Goal: Task Accomplishment & Management: Complete application form

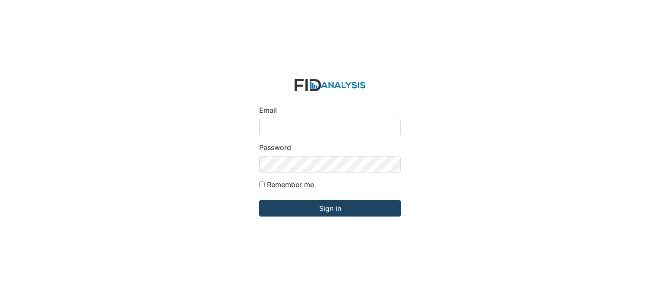
type input "[PERSON_NAME][EMAIL_ADDRESS][DOMAIN_NAME]"
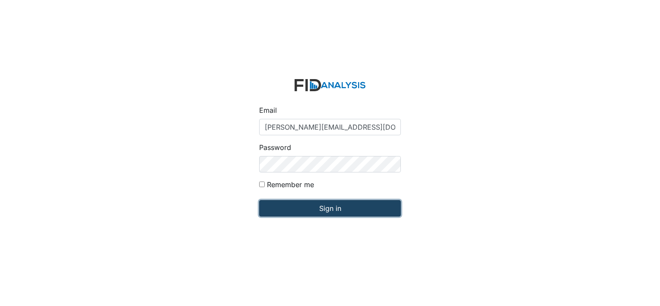
click at [316, 209] on input "Sign in" at bounding box center [330, 208] width 142 height 16
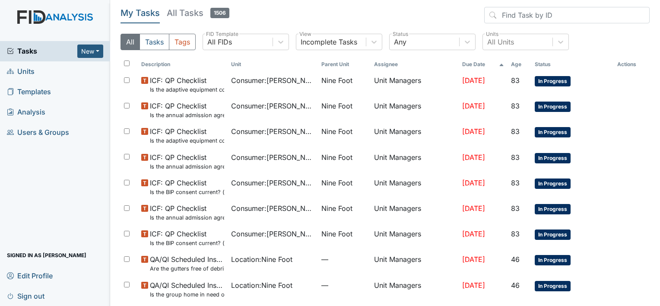
click at [26, 72] on span "Units" at bounding box center [21, 71] width 28 height 13
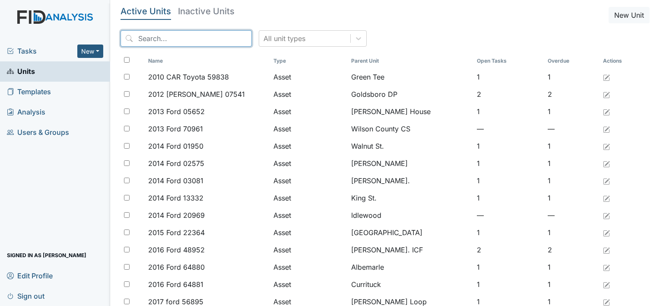
click at [139, 37] on input "search" at bounding box center [185, 38] width 131 height 16
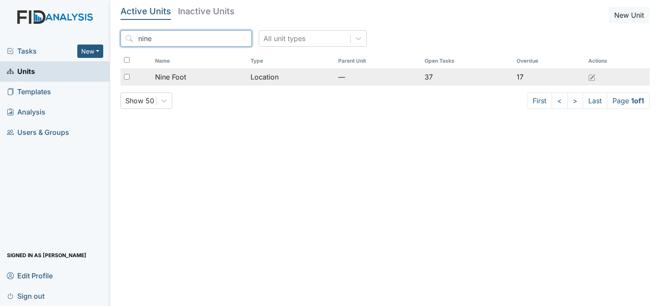
type input "nine"
click at [176, 75] on span "Nine Foot" at bounding box center [170, 77] width 31 height 10
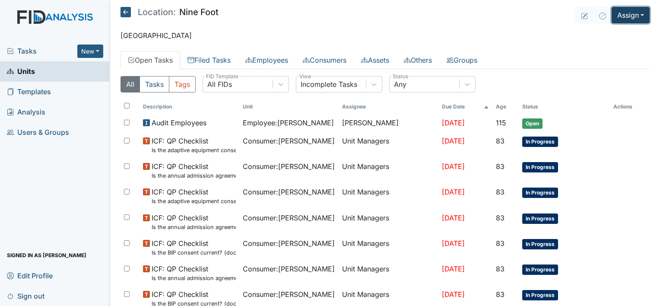
click at [615, 18] on button "Assign" at bounding box center [630, 15] width 38 height 16
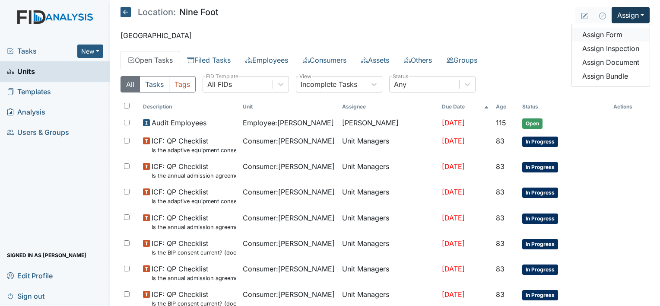
click at [602, 35] on link "Assign Form" at bounding box center [611, 35] width 78 height 14
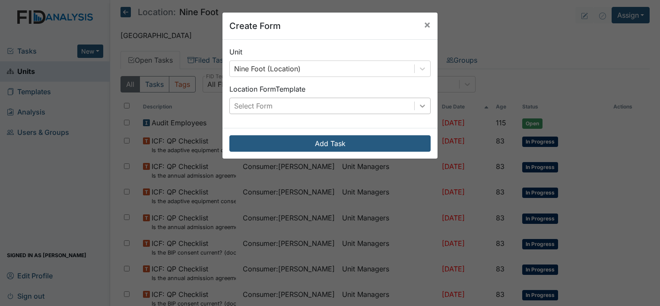
click at [420, 106] on icon at bounding box center [422, 105] width 5 height 3
click at [424, 25] on span "×" at bounding box center [427, 24] width 7 height 13
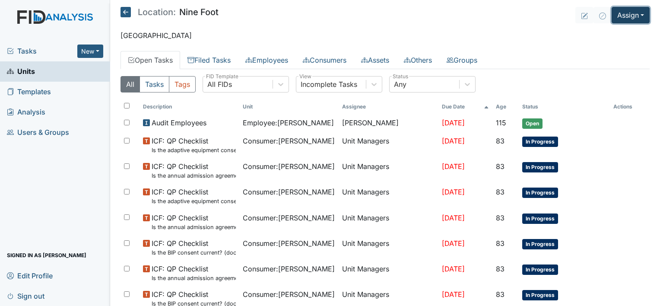
click at [613, 16] on button "Assign" at bounding box center [630, 15] width 38 height 16
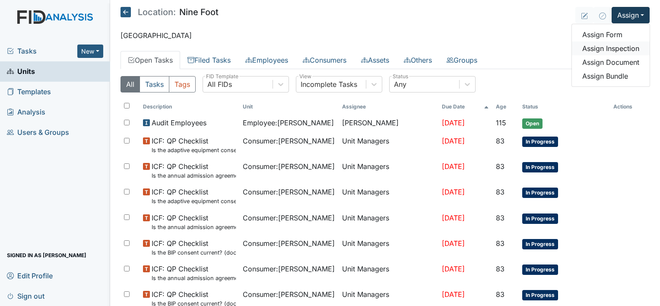
click at [607, 50] on link "Assign Inspection" at bounding box center [611, 48] width 78 height 14
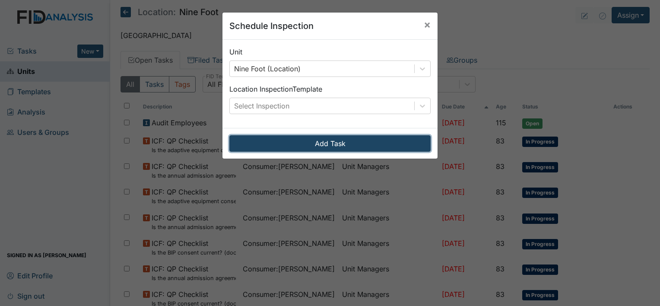
click at [408, 142] on button "Add Task" at bounding box center [329, 143] width 201 height 16
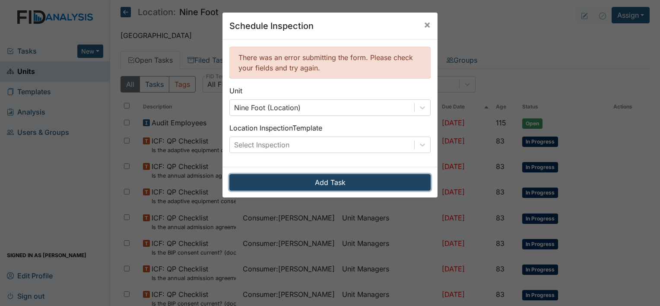
click at [396, 183] on button "Add Task" at bounding box center [329, 182] width 201 height 16
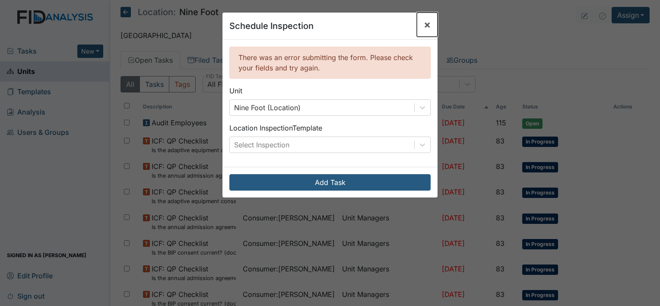
click at [424, 24] on span "×" at bounding box center [427, 24] width 7 height 13
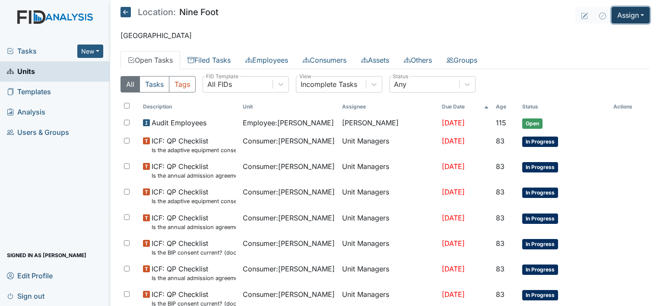
click at [611, 16] on button "Assign" at bounding box center [630, 15] width 38 height 16
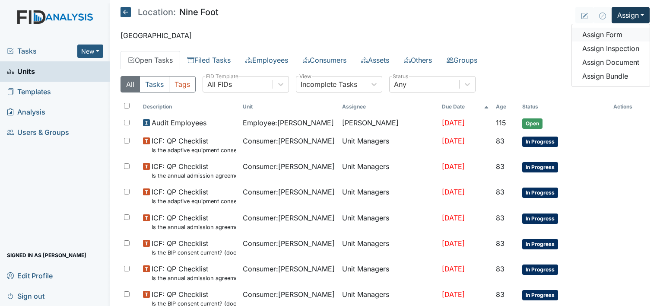
click at [602, 34] on link "Assign Form" at bounding box center [611, 35] width 78 height 14
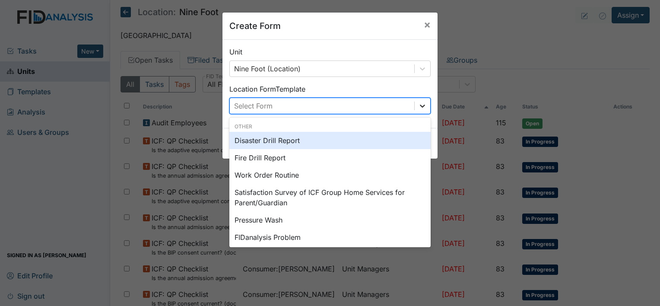
click at [420, 104] on icon at bounding box center [422, 105] width 9 height 9
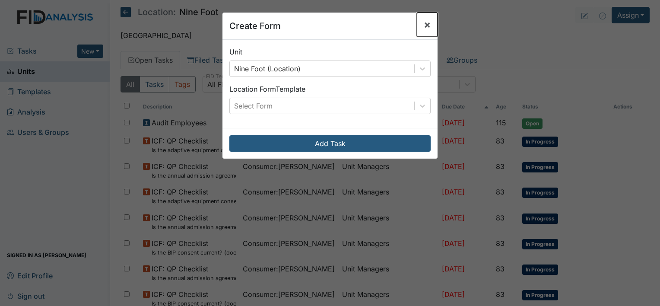
click at [424, 25] on span "×" at bounding box center [427, 24] width 7 height 13
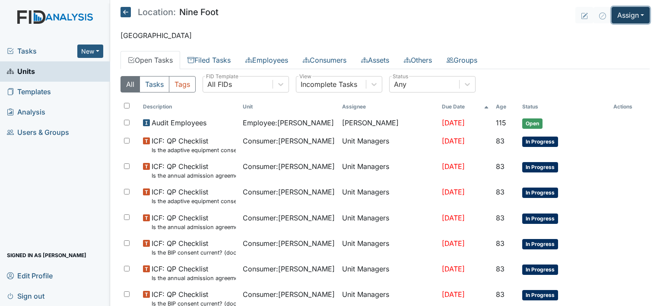
click at [620, 17] on button "Assign" at bounding box center [630, 15] width 38 height 16
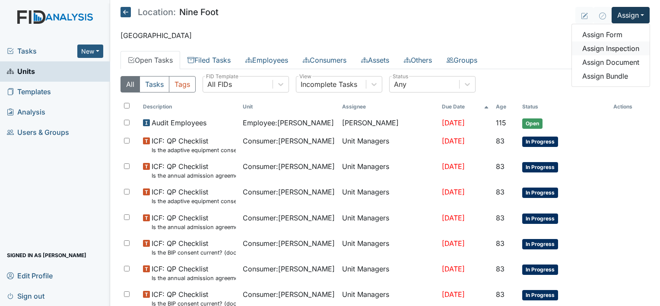
click at [606, 47] on link "Assign Inspection" at bounding box center [611, 48] width 78 height 14
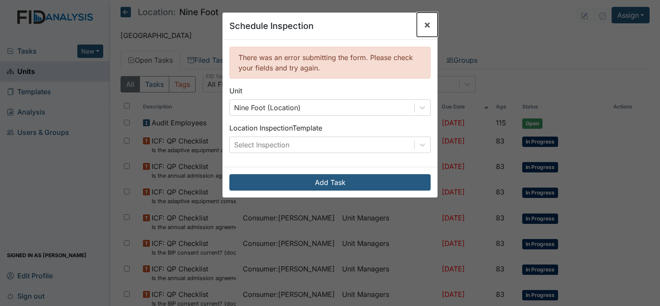
click at [424, 22] on span "×" at bounding box center [427, 24] width 7 height 13
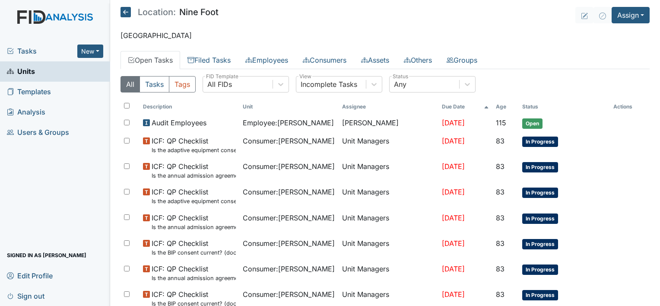
click at [62, 76] on link "Units" at bounding box center [55, 71] width 110 height 20
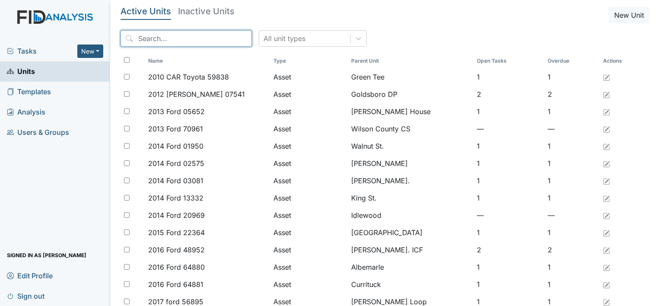
click at [140, 38] on input "search" at bounding box center [185, 38] width 131 height 16
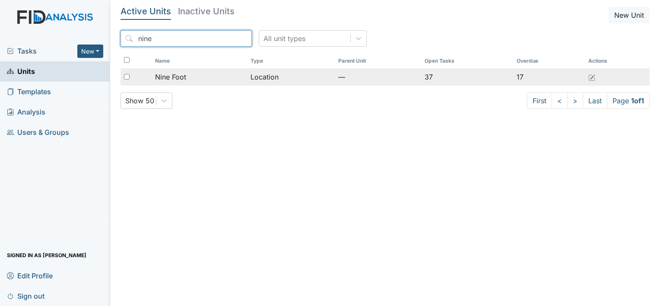
type input "nine"
click at [173, 77] on span "Nine Foot" at bounding box center [170, 77] width 31 height 10
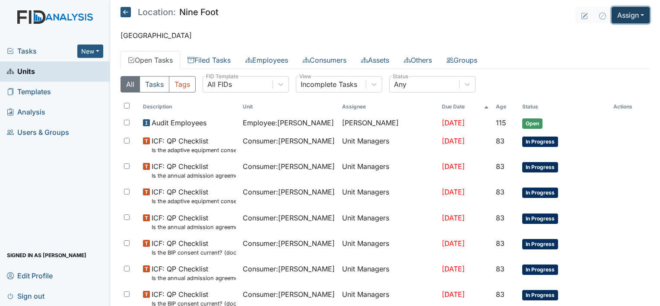
click at [619, 17] on button "Assign" at bounding box center [630, 15] width 38 height 16
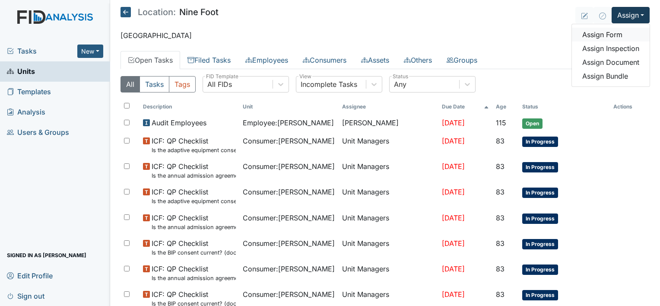
click at [607, 35] on link "Assign Form" at bounding box center [611, 35] width 78 height 14
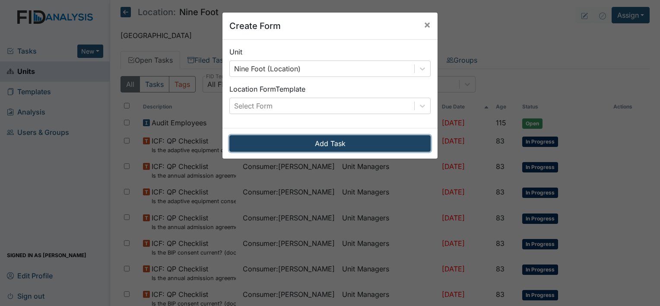
click at [404, 142] on button "Add Task" at bounding box center [329, 143] width 201 height 16
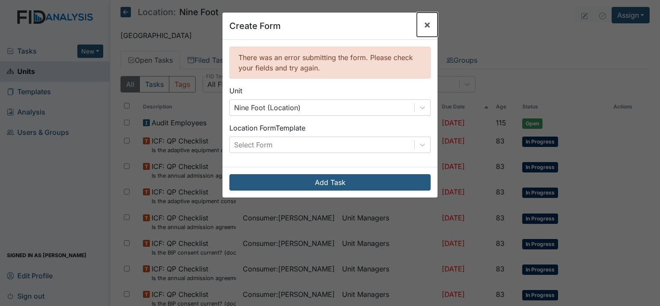
click at [424, 26] on span "×" at bounding box center [427, 24] width 7 height 13
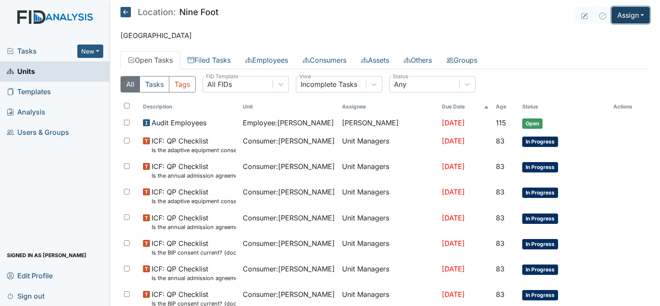
click at [617, 14] on button "Assign" at bounding box center [630, 15] width 38 height 16
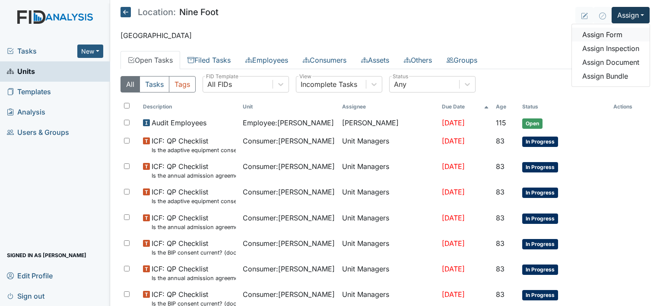
click at [604, 36] on link "Assign Form" at bounding box center [611, 35] width 78 height 14
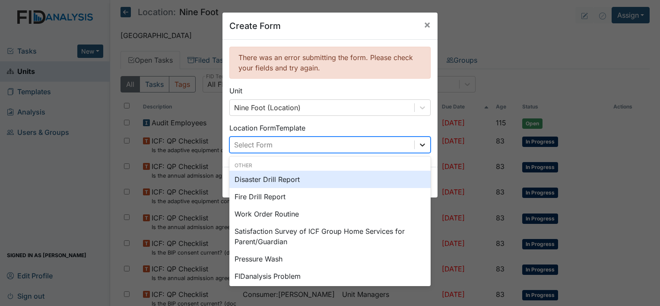
click at [421, 145] on icon at bounding box center [422, 144] width 9 height 9
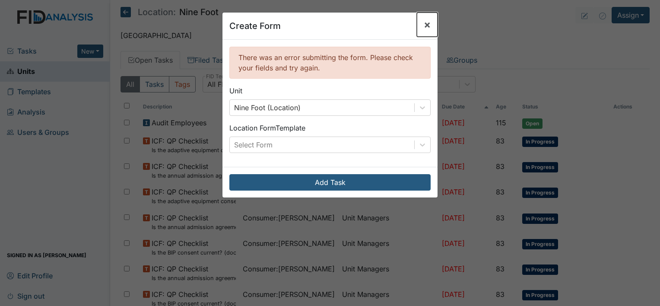
click at [424, 25] on span "×" at bounding box center [427, 24] width 7 height 13
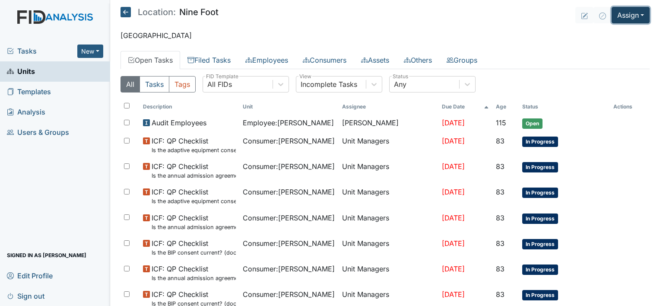
click at [618, 16] on button "Assign" at bounding box center [630, 15] width 38 height 16
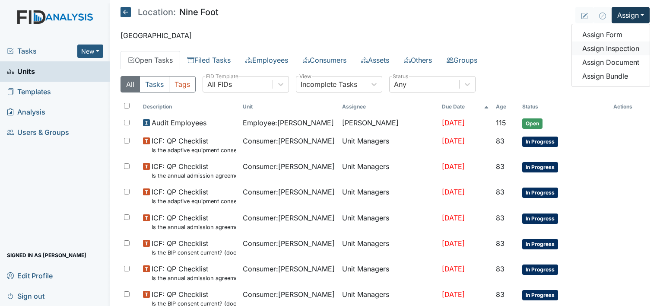
click at [613, 47] on link "Assign Inspection" at bounding box center [611, 48] width 78 height 14
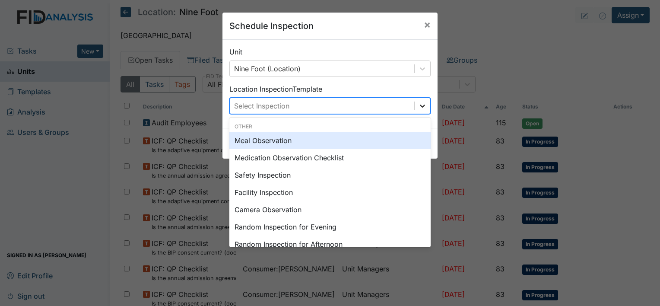
click at [422, 105] on icon at bounding box center [422, 105] width 9 height 9
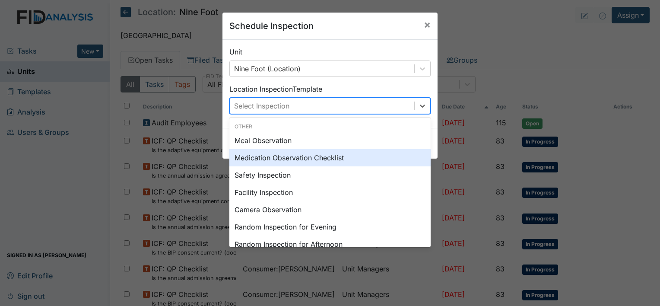
click at [332, 159] on div "Medication Observation Checklist" at bounding box center [329, 157] width 201 height 17
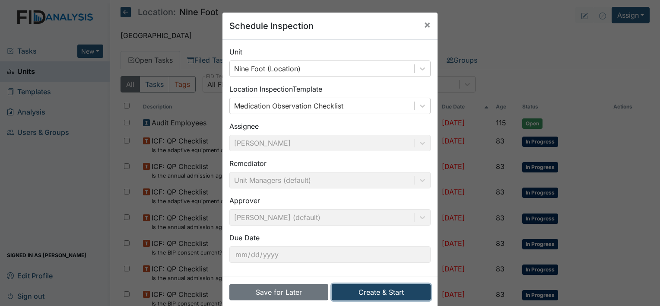
click at [397, 292] on button "Create & Start" at bounding box center [381, 292] width 99 height 16
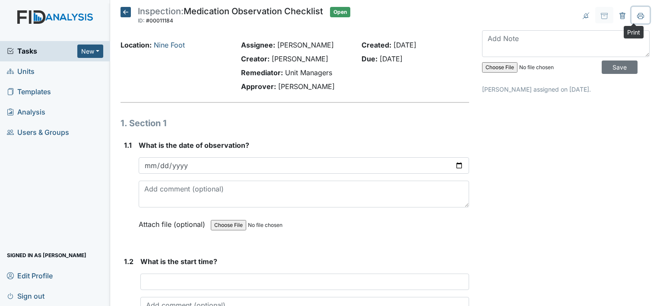
click at [637, 16] on icon at bounding box center [640, 16] width 7 height 7
click at [123, 12] on icon at bounding box center [125, 12] width 10 height 10
